Goal: Task Accomplishment & Management: Use online tool/utility

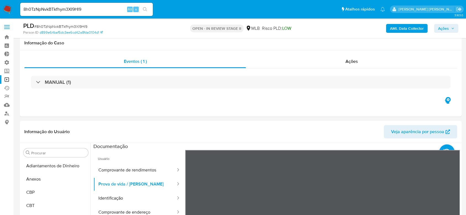
select select "10"
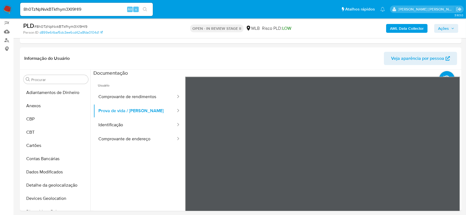
scroll to position [115, 0]
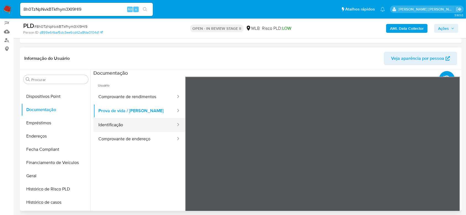
click at [137, 124] on button "Identificação" at bounding box center [134, 125] width 83 height 14
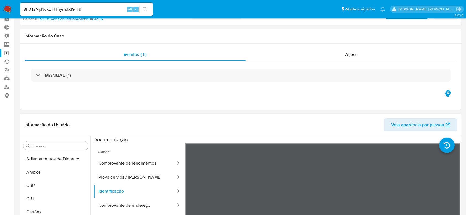
scroll to position [0, 0]
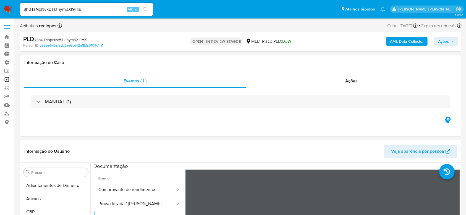
click at [5, 78] on link "Operações em massa" at bounding box center [33, 79] width 66 height 9
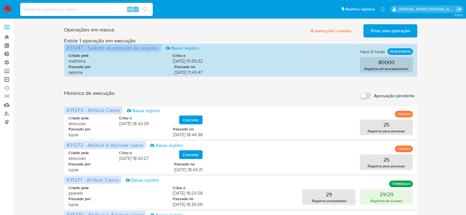
click at [8, 82] on link "Operações em massa" at bounding box center [33, 79] width 66 height 9
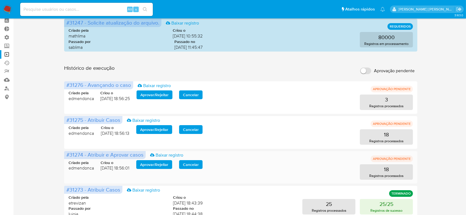
scroll to position [37, 0]
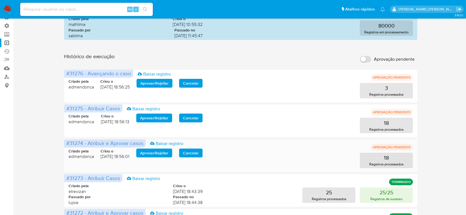
click at [147, 154] on span "Aprovar / Rejeitar" at bounding box center [154, 153] width 28 height 8
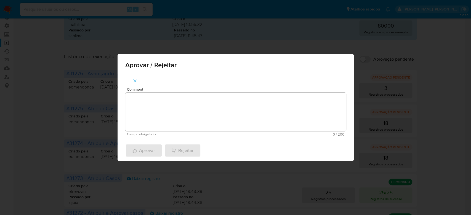
click at [173, 116] on textarea "Comment" at bounding box center [235, 112] width 221 height 39
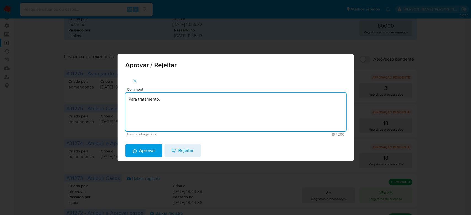
drag, startPoint x: 172, startPoint y: 96, endPoint x: 127, endPoint y: 96, distance: 44.7
click at [127, 96] on textarea "Para tratamento." at bounding box center [235, 112] width 221 height 39
type textarea "Para tratamento."
click at [148, 152] on span "Aprovar" at bounding box center [144, 151] width 23 height 12
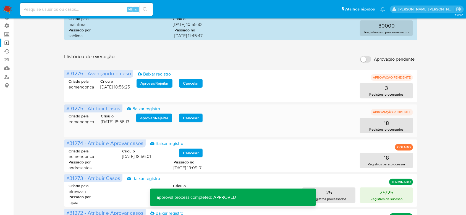
click at [152, 115] on span "Aprovar / Rejeitar" at bounding box center [154, 118] width 28 height 8
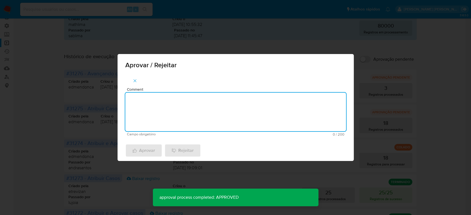
click at [151, 112] on textarea "Comment" at bounding box center [235, 112] width 221 height 39
paste textarea "Para tratamento."
type textarea "Para tratamento."
click at [139, 150] on span "Aprovar" at bounding box center [144, 151] width 23 height 12
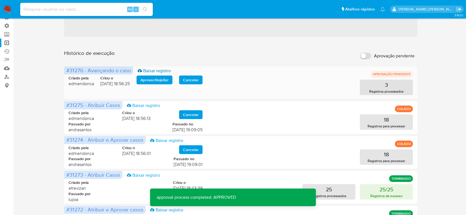
click at [150, 74] on link "Baixar registro" at bounding box center [154, 71] width 33 height 6
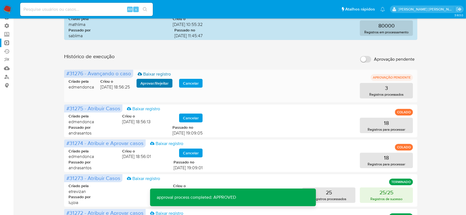
click at [150, 85] on span "Aprovar / Rejeitar" at bounding box center [154, 84] width 28 height 8
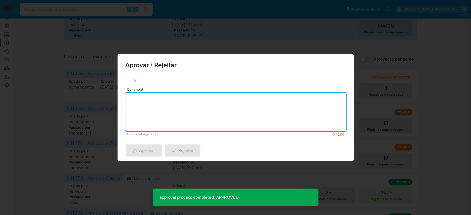
click at [144, 105] on textarea "Comment" at bounding box center [235, 112] width 221 height 39
paste textarea "Para tratamento."
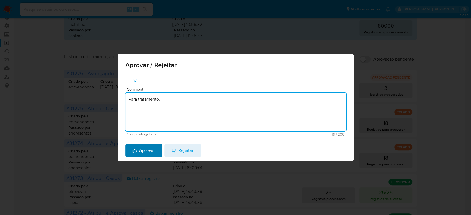
type textarea "Para tratamento."
click at [148, 152] on span "Aprovar" at bounding box center [144, 151] width 23 height 12
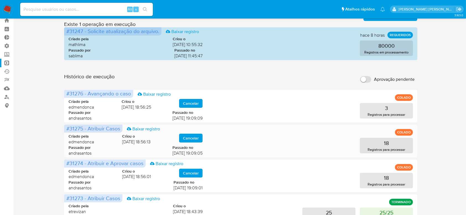
scroll to position [0, 0]
